Goal: Task Accomplishment & Management: Complete application form

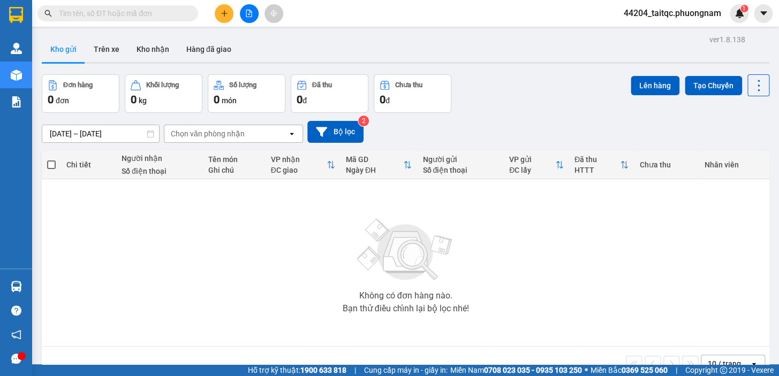
click at [226, 15] on icon "plus" at bounding box center [223, 13] width 7 height 7
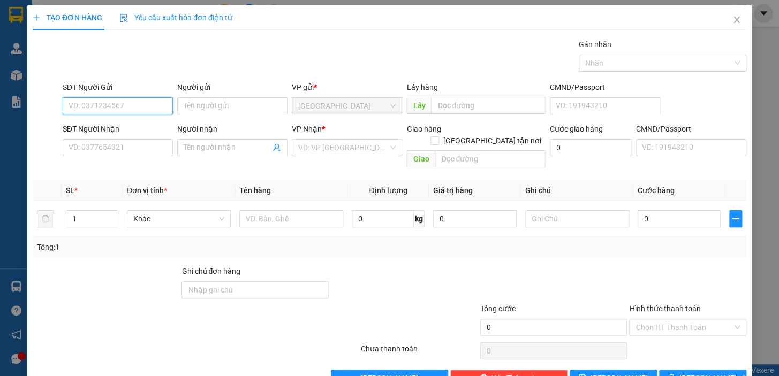
click at [139, 104] on input "SĐT Người Gửi" at bounding box center [118, 105] width 110 height 17
click at [125, 127] on div "0987707405 - MR [PERSON_NAME]" at bounding box center [128, 127] width 118 height 12
type input "0987707405"
type input "MR [PERSON_NAME]"
type input "0397593050"
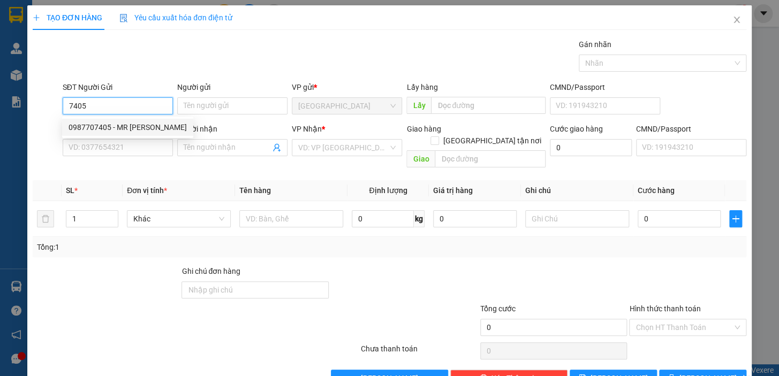
type input "CHỊ LÌ"
checkbox input "true"
type input "[STREET_ADDRESS] (GTN120K)"
type input "120.000"
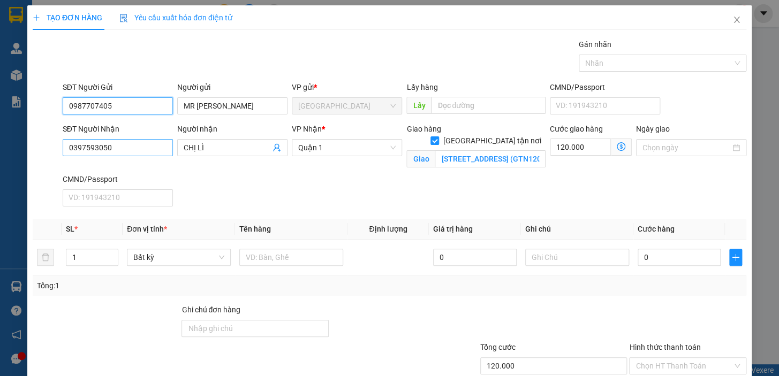
type input "0987707405"
drag, startPoint x: 115, startPoint y: 141, endPoint x: 61, endPoint y: 154, distance: 55.6
click at [61, 154] on div "SĐT Người Nhận 0397593050" at bounding box center [117, 148] width 115 height 50
click at [107, 170] on div "0976826875 - A" at bounding box center [117, 169] width 96 height 12
type input "0976826875"
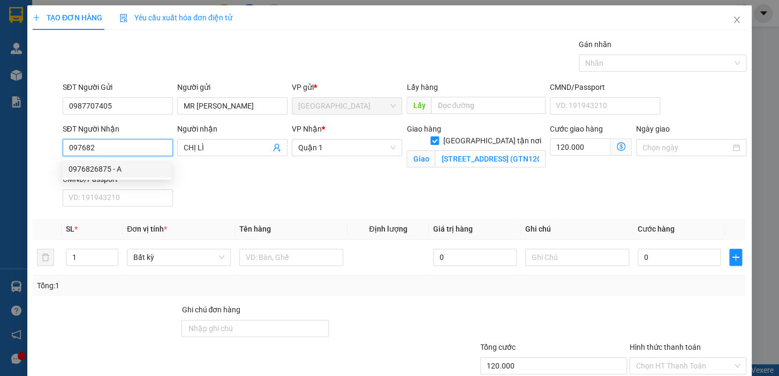
type input "A"
type input "SỐ 1 [PERSON_NAME], [GEOGRAPHIC_DATA], [GEOGRAPHIC_DATA] (GTN 60K)"
type input "60.000"
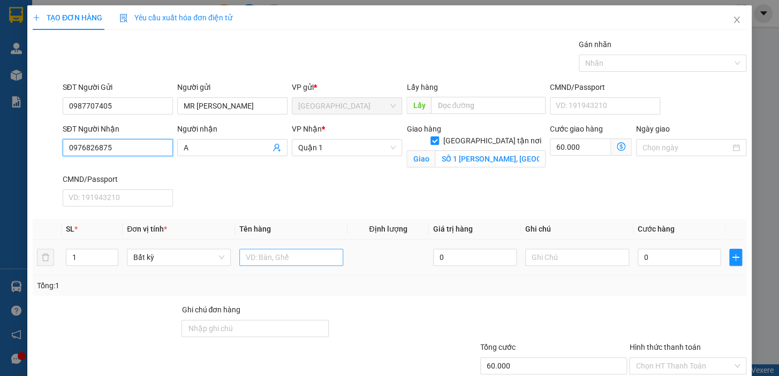
type input "0976826875"
click at [265, 262] on input "text" at bounding box center [291, 257] width 104 height 17
type input "1 TX"
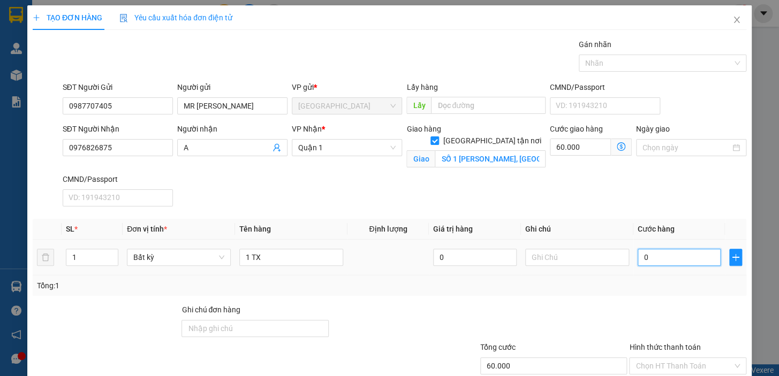
click at [649, 252] on input "0" at bounding box center [678, 257] width 83 height 17
drag, startPoint x: 642, startPoint y: 260, endPoint x: 630, endPoint y: 262, distance: 12.0
click at [637, 262] on input "0" at bounding box center [678, 257] width 83 height 17
type input "6"
type input "60.006"
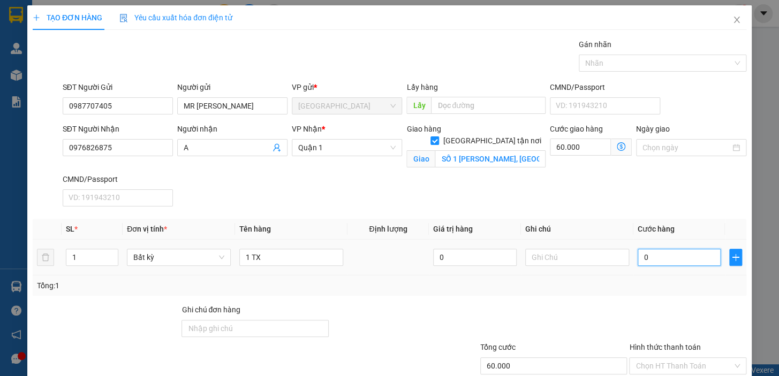
type input "60.006"
type input "60"
type input "60.060"
type input "60.000"
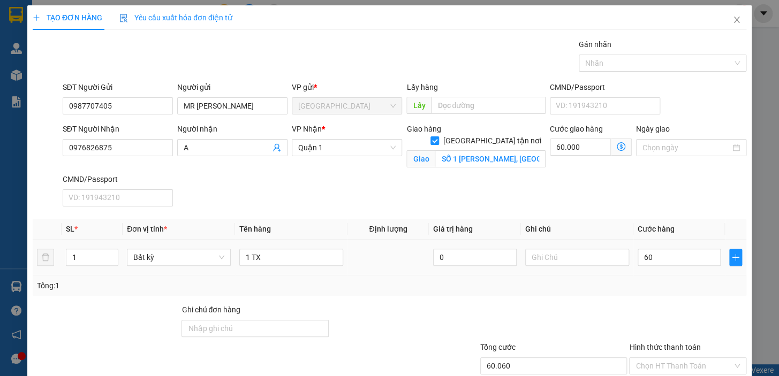
type input "120.000"
click at [655, 286] on div "Tổng: 1" at bounding box center [389, 286] width 705 height 12
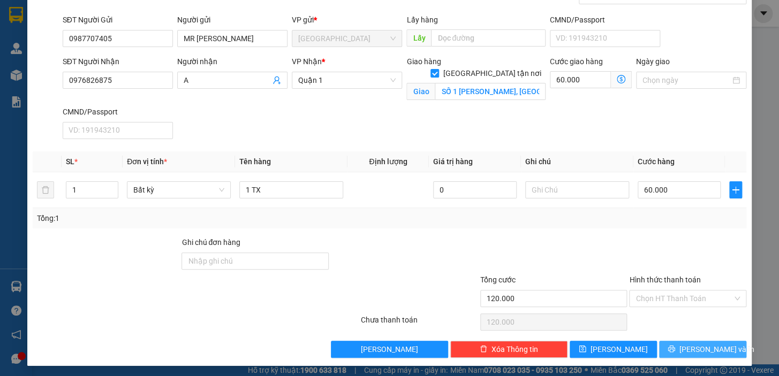
scroll to position [70, 0]
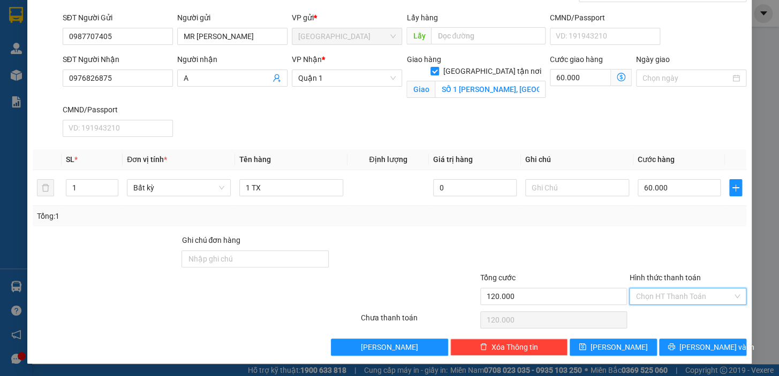
click at [677, 292] on input "Hình thức thanh toán" at bounding box center [683, 296] width 97 height 16
click at [675, 321] on div "Tại văn phòng" at bounding box center [680, 317] width 103 height 12
type input "0"
click at [683, 343] on button "[PERSON_NAME] và In" at bounding box center [702, 347] width 87 height 17
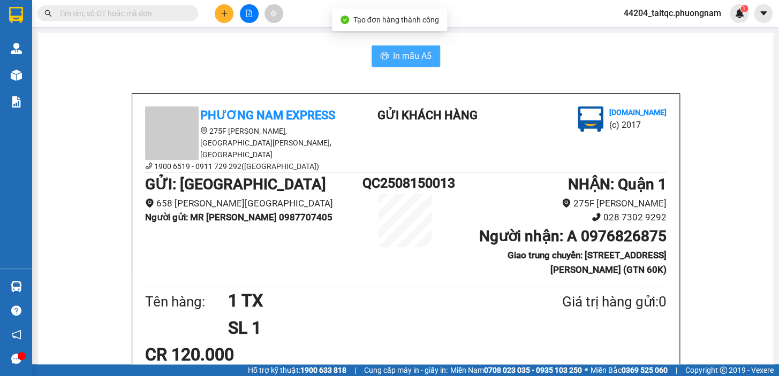
click at [415, 58] on span "In mẫu A5" at bounding box center [412, 55] width 39 height 13
